Goal: Book appointment/travel/reservation

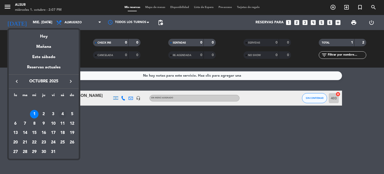
click at [63, 112] on div "4" at bounding box center [62, 114] width 9 height 9
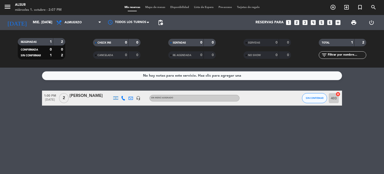
type input "sáb. [DATE]"
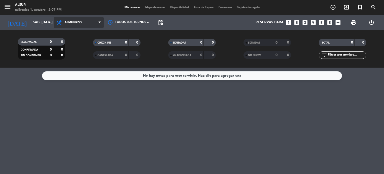
click at [84, 24] on span "Almuerzo" at bounding box center [79, 22] width 50 height 11
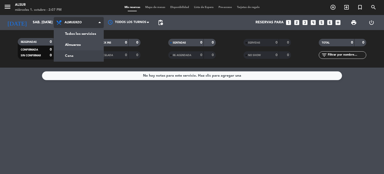
click at [84, 57] on div "menu Alsur miércoles 1. octubre - 2:07 PM Mis reservas Mapa de mesas Disponibil…" at bounding box center [192, 34] width 384 height 68
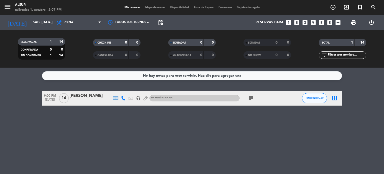
click at [297, 22] on icon "looks_two" at bounding box center [297, 22] width 7 height 7
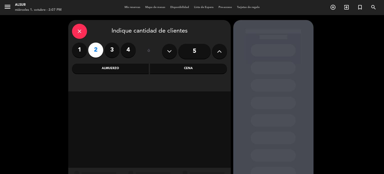
click at [170, 66] on div "Cena" at bounding box center [188, 69] width 77 height 10
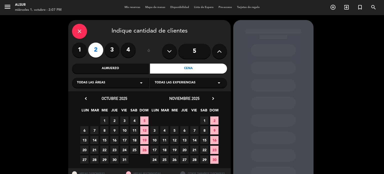
click at [132, 122] on span "4" at bounding box center [134, 120] width 8 height 8
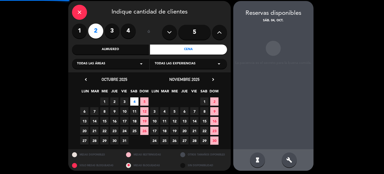
scroll to position [20, 0]
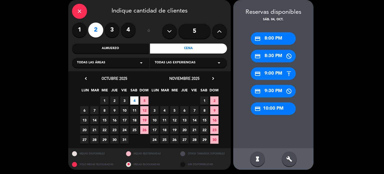
click at [270, 56] on div "credit_card 8:30 PM" at bounding box center [273, 56] width 45 height 13
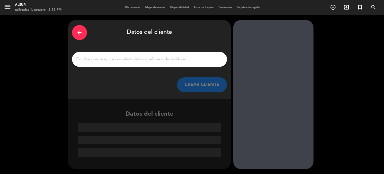
paste input "[PERSON_NAME]"
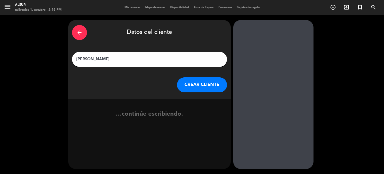
type input "[PERSON_NAME]"
click at [214, 82] on button "CREAR CLIENTE" at bounding box center [202, 84] width 50 height 15
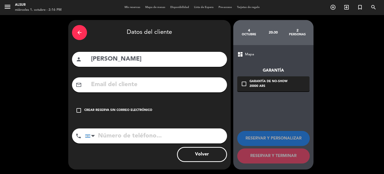
click at [170, 83] on input "text" at bounding box center [157, 85] width 133 height 10
paste input "[EMAIL_ADDRESS][PERSON_NAME][DOMAIN_NAME]"
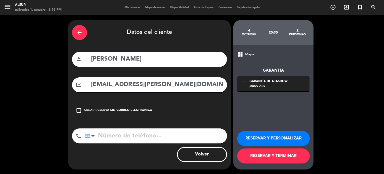
type input "[EMAIL_ADDRESS][PERSON_NAME][DOMAIN_NAME]"
click at [150, 136] on input "tel" at bounding box center [156, 135] width 142 height 15
paste input "[PHONE_NUMBER]"
type input "[PHONE_NUMBER]"
click at [257, 139] on button "RESERVAR Y PERSONALIZAR" at bounding box center [273, 138] width 73 height 15
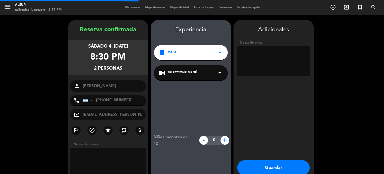
scroll to position [20, 0]
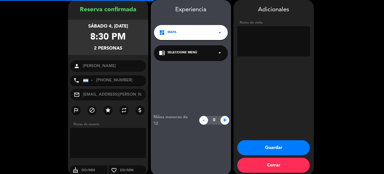
click at [272, 38] on textarea at bounding box center [273, 41] width 73 height 30
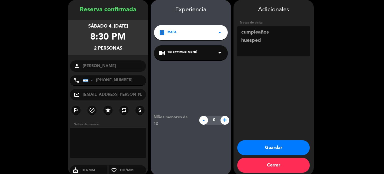
type textarea "cumpleaños huesped"
click at [282, 144] on button "Guardar" at bounding box center [273, 147] width 73 height 15
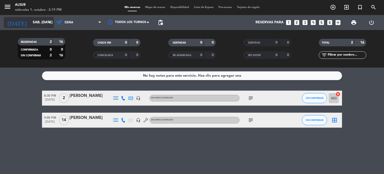
click at [47, 20] on icon "arrow_drop_down" at bounding box center [50, 23] width 6 height 6
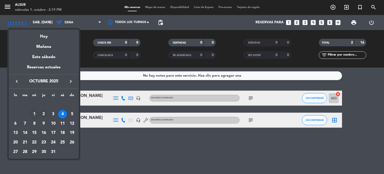
click at [42, 116] on div "2" at bounding box center [44, 114] width 9 height 9
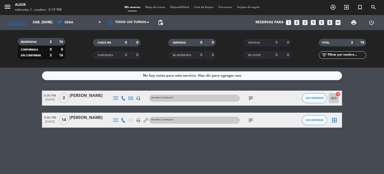
type input "[DEMOGRAPHIC_DATA] [DATE]"
